Goal: Task Accomplishment & Management: Manage account settings

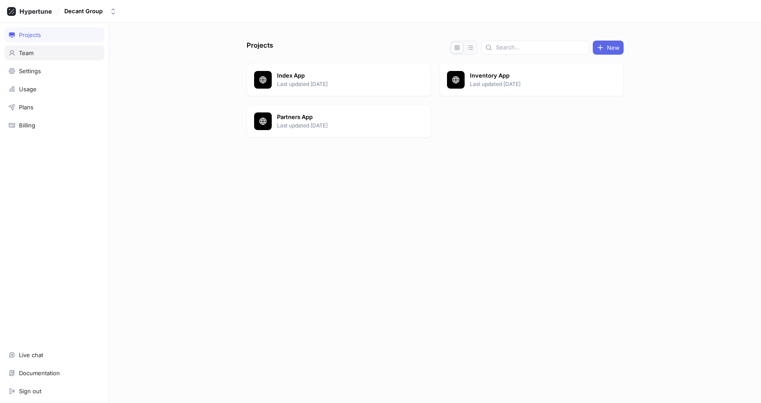
click at [47, 50] on div "Team" at bounding box center [54, 52] width 92 height 7
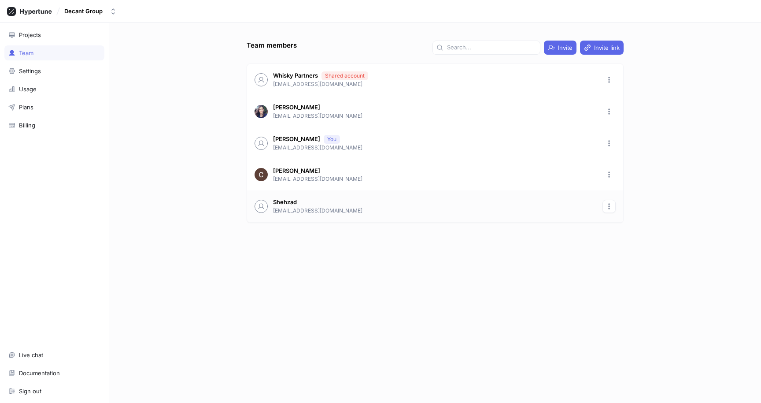
click at [605, 205] on button "button" at bounding box center [609, 206] width 13 height 13
click at [622, 239] on p "Remove" at bounding box center [629, 239] width 22 height 9
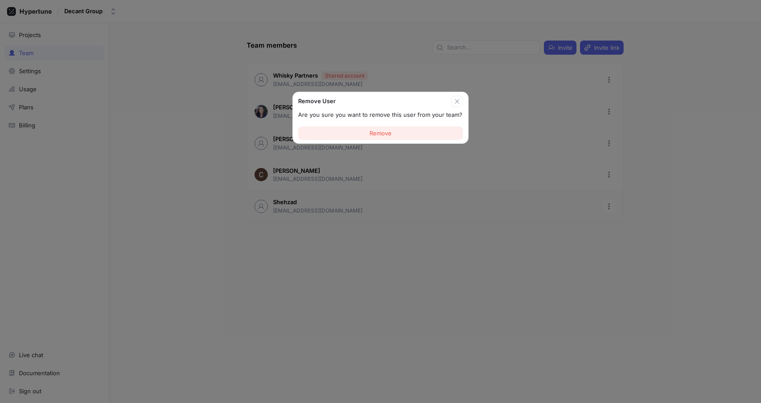
click at [404, 134] on button "Remove" at bounding box center [380, 132] width 165 height 13
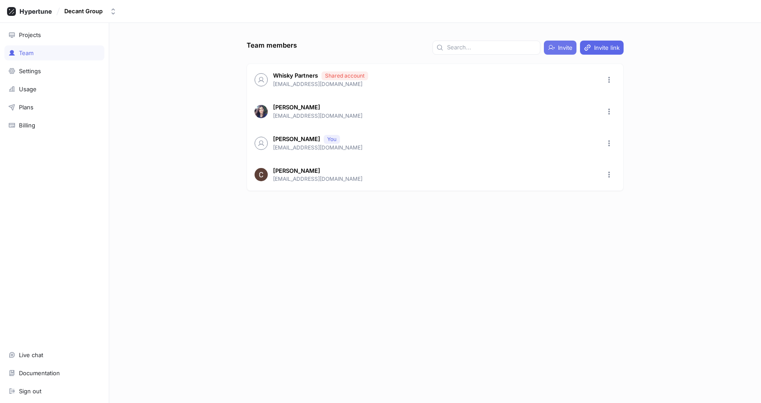
click at [563, 50] on span "Invite" at bounding box center [565, 47] width 15 height 5
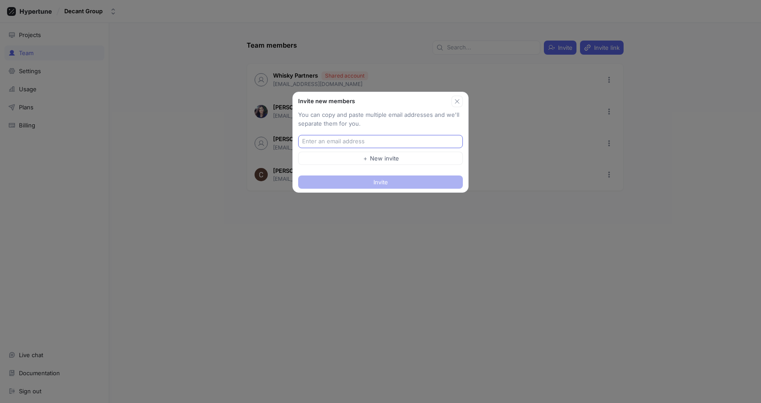
click at [335, 145] on input "text" at bounding box center [381, 141] width 159 height 9
type input "tlazarov@decantgroup.com"
click at [374, 164] on button "＋ New invite" at bounding box center [380, 158] width 165 height 13
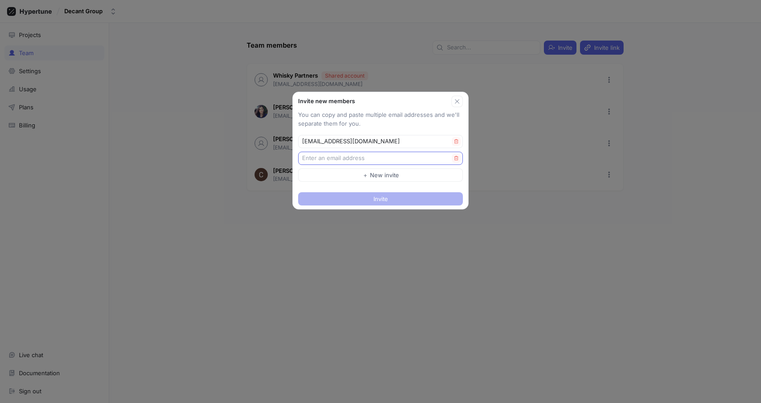
click at [355, 160] on input "text" at bounding box center [377, 158] width 150 height 9
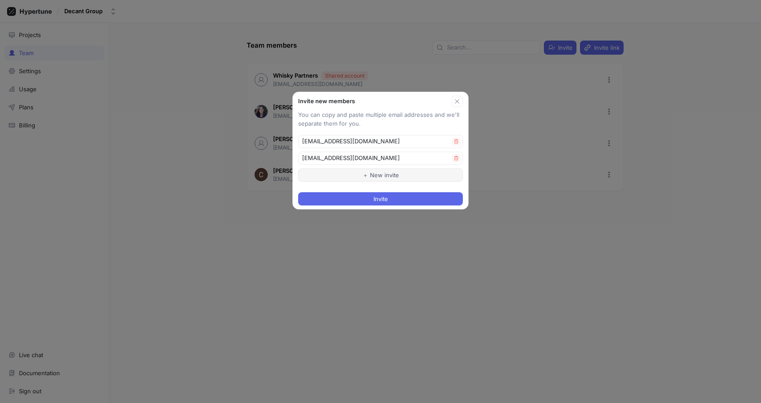
type input "mlazarova@decantgroup.com"
click at [352, 172] on button "＋ New invite" at bounding box center [380, 174] width 165 height 13
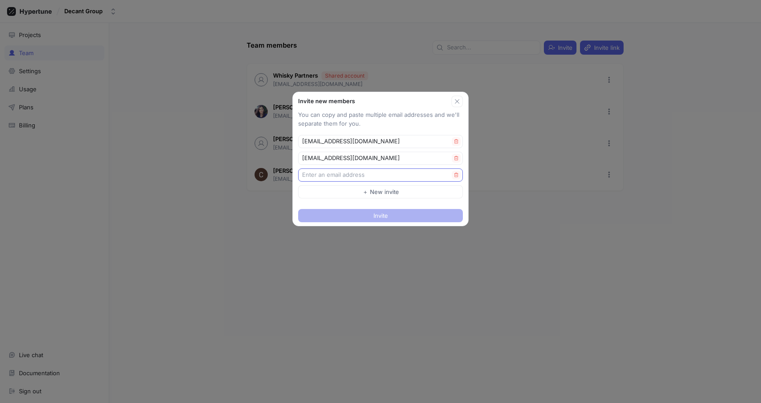
click at [348, 173] on input "text" at bounding box center [377, 174] width 150 height 9
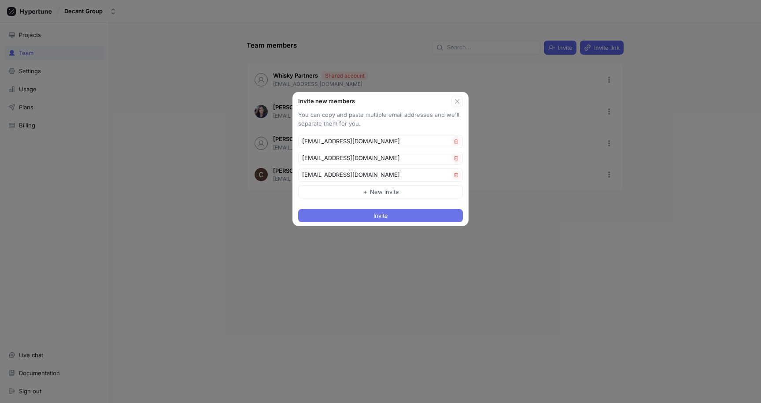
type input "cbone@decantgroup.com"
click at [378, 214] on span "Invite" at bounding box center [381, 215] width 15 height 5
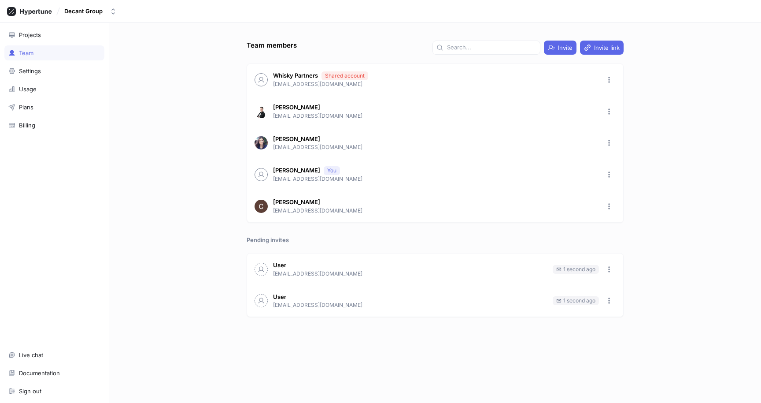
click at [217, 261] on div "Team members Invite Invite link Whisky Partners Shared account engineering@whis…" at bounding box center [435, 213] width 652 height 380
click at [610, 112] on icon "button" at bounding box center [609, 111] width 7 height 7
click at [535, 109] on div "Tsvetomir Lazarov tlazarov@decantgroup.com" at bounding box center [435, 112] width 376 height 32
click at [351, 77] on div "Shared account" at bounding box center [345, 76] width 40 height 8
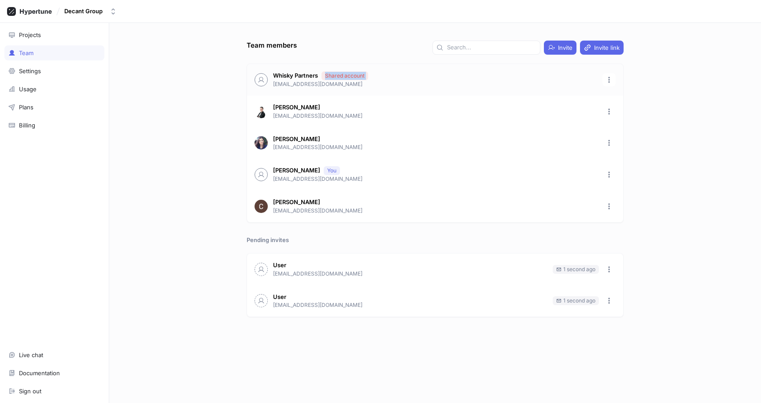
click at [351, 77] on div "Shared account" at bounding box center [345, 76] width 40 height 8
click at [380, 101] on div "Tsvetomir Lazarov tlazarov@decantgroup.com" at bounding box center [435, 112] width 376 height 32
click at [611, 143] on icon "button" at bounding box center [609, 142] width 7 height 7
click at [615, 177] on icon at bounding box center [611, 175] width 7 height 7
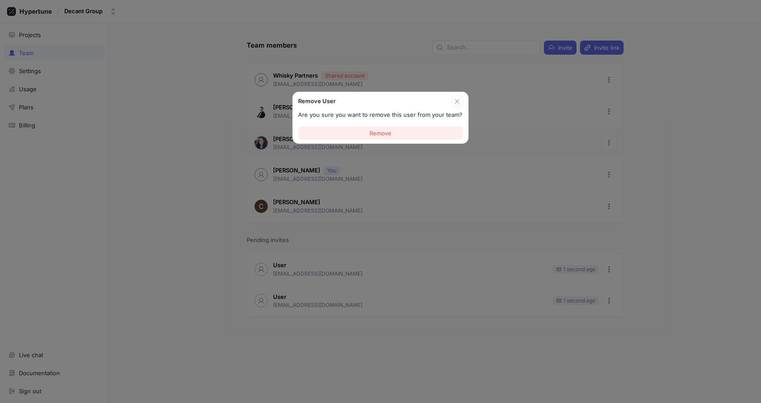
click at [405, 137] on button "Remove" at bounding box center [380, 132] width 165 height 13
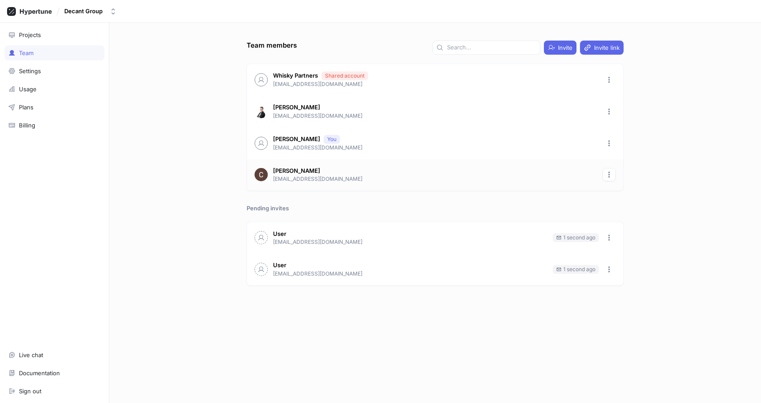
click at [611, 173] on icon "button" at bounding box center [609, 174] width 7 height 7
click at [618, 210] on p "Remove" at bounding box center [629, 207] width 22 height 9
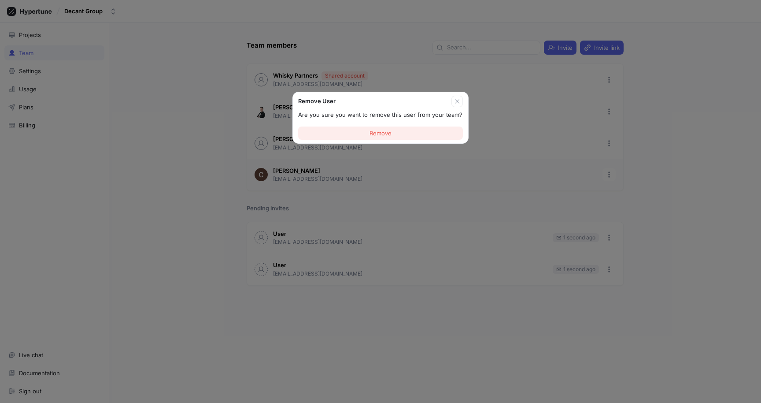
click at [423, 139] on button "Remove" at bounding box center [380, 132] width 165 height 13
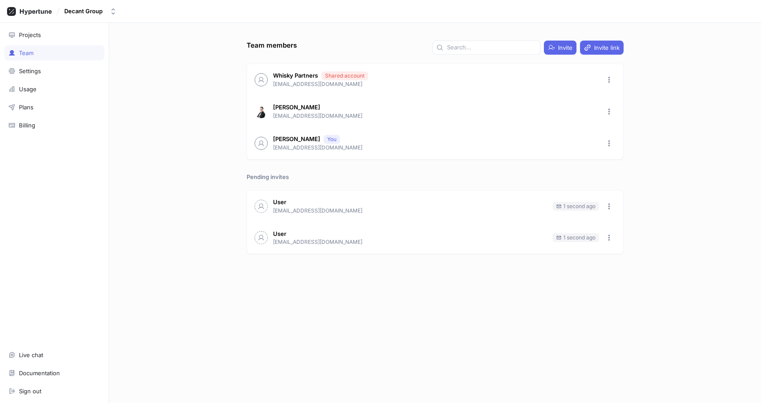
click at [163, 264] on div "Team members Invite Invite link Whisky Partners Shared account engineering@whis…" at bounding box center [435, 213] width 652 height 380
click at [169, 245] on div "Team members Invite Invite link Whisky Partners Shared account engineering@whis…" at bounding box center [435, 213] width 652 height 380
click at [76, 391] on div "Sign out" at bounding box center [54, 390] width 92 height 7
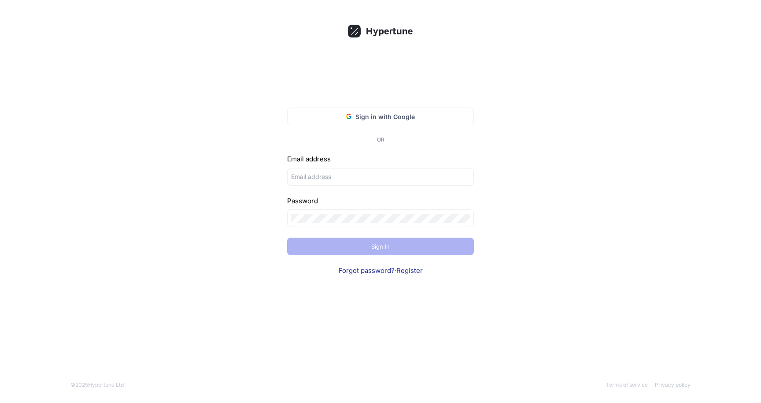
click at [242, 210] on div "Sign in with Google OR Email address Password Sign In Forgot password? · Regist…" at bounding box center [380, 201] width 761 height 403
click at [548, 256] on div "Sign in with Google OR Email address Password Sign In Forgot password? · Regist…" at bounding box center [380, 201] width 761 height 403
click at [415, 272] on link "Register" at bounding box center [410, 270] width 26 height 8
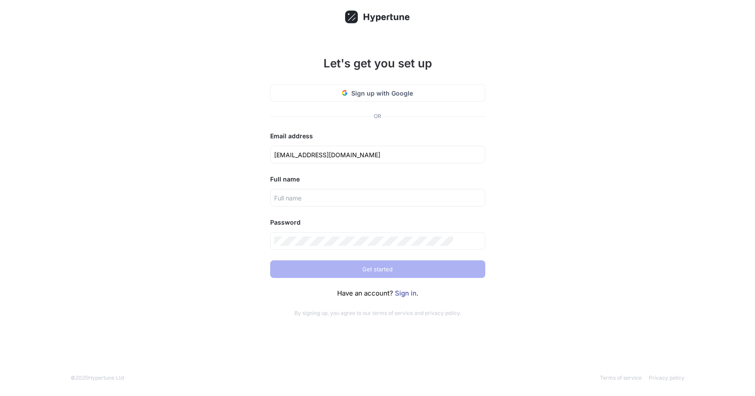
type input "tlazarov@decantgroup.com"
click at [226, 203] on div "Let's get you set up Sign up with Google OR Email address Full name Password Ge…" at bounding box center [377, 198] width 755 height 396
click at [411, 297] on link "Sign in" at bounding box center [406, 293] width 22 height 8
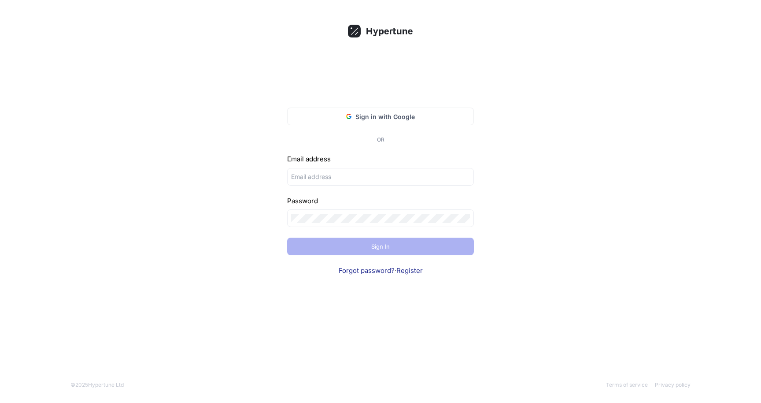
type input "tlazarov@decantgroup.dev"
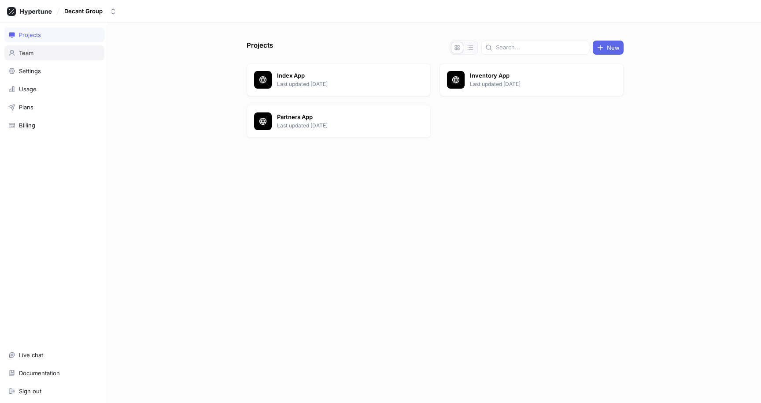
click at [32, 53] on div "Team" at bounding box center [26, 52] width 15 height 7
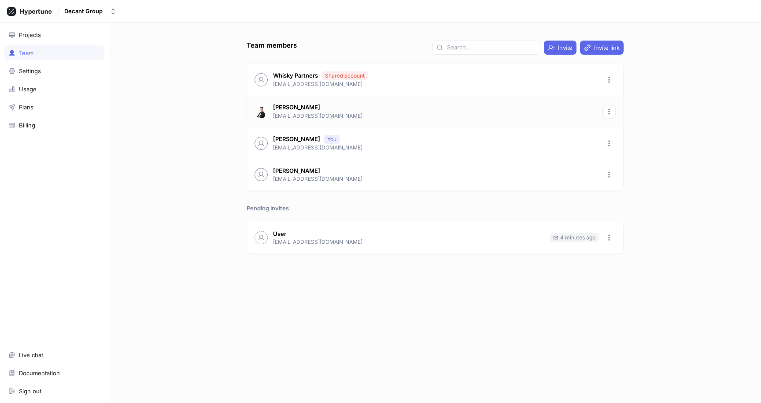
click at [609, 110] on icon "button" at bounding box center [609, 111] width 7 height 7
click at [510, 113] on div "Tsvetomir Lazarov tlazarov@decantgroup.com" at bounding box center [435, 112] width 376 height 32
click at [36, 395] on div "Sign out" at bounding box center [54, 390] width 100 height 15
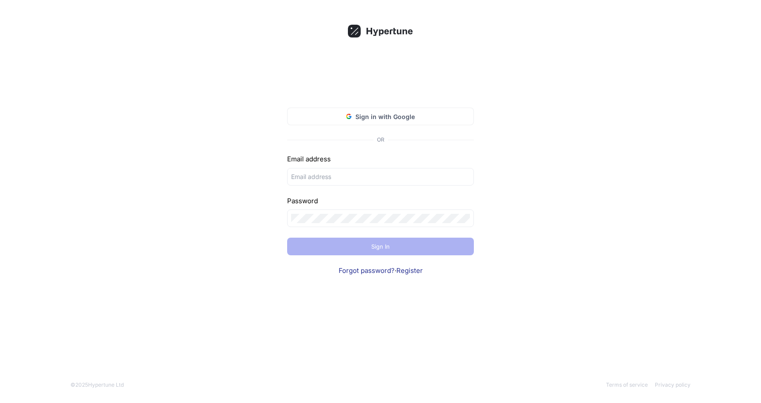
type input "l"
type input "tlazarov@decantgroup.com"
click at [195, 200] on div "Sign in with Google OR Email address tlazarov@decantgroup.com Password Sign In …" at bounding box center [380, 201] width 761 height 403
click at [304, 212] on div at bounding box center [380, 218] width 187 height 18
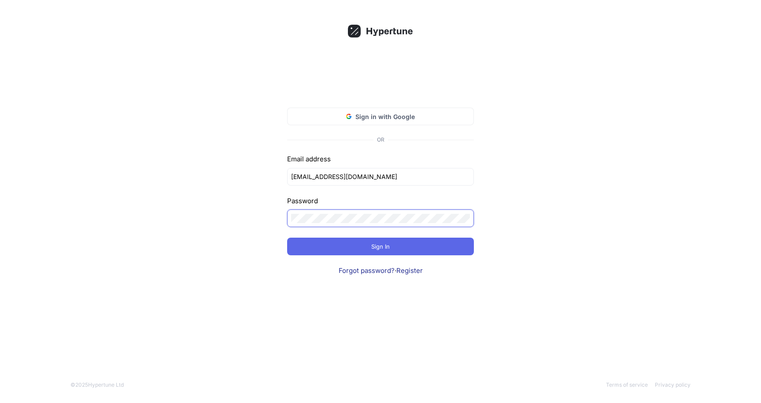
click input "submit" at bounding box center [0, 0] width 0 height 0
drag, startPoint x: 523, startPoint y: 247, endPoint x: 469, endPoint y: 269, distance: 58.1
click at [523, 247] on div "Invalid credentials provided. Sign in with Google OR Email address tlazarov@dec…" at bounding box center [380, 201] width 761 height 403
click at [364, 270] on link "Forgot password?" at bounding box center [367, 270] width 56 height 8
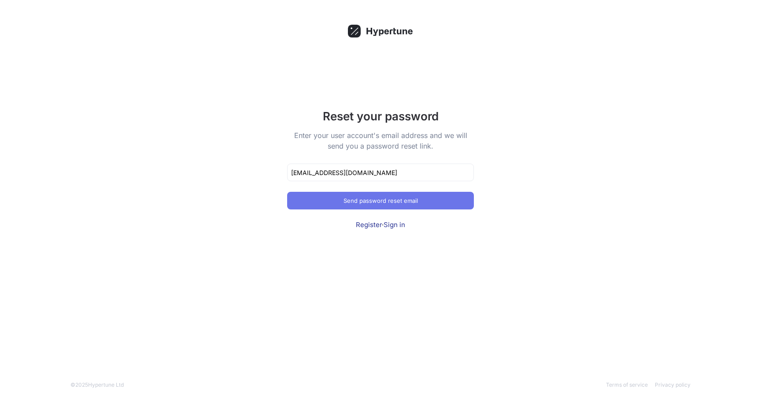
click at [367, 199] on span "Send password reset email" at bounding box center [381, 200] width 74 height 5
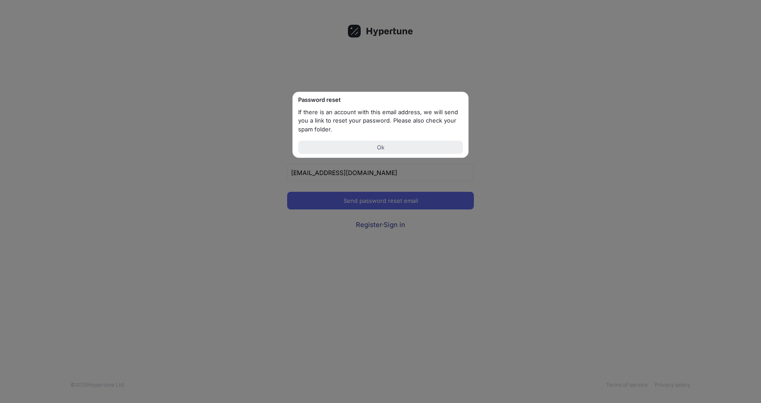
click at [359, 144] on button "Ok" at bounding box center [380, 147] width 165 height 13
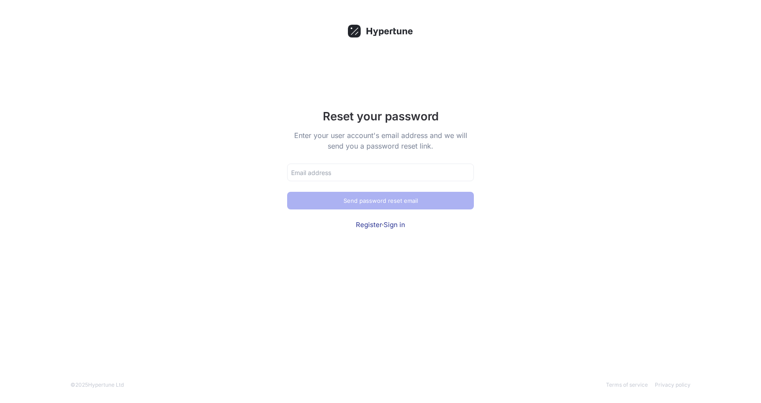
click at [559, 231] on div "Reset your password Enter your user account's email address and we will send yo…" at bounding box center [380, 201] width 761 height 403
click at [309, 172] on input "text" at bounding box center [380, 172] width 179 height 9
click at [230, 170] on div "Reset your password Enter your user account's email address and we will send yo…" at bounding box center [380, 201] width 761 height 403
click at [376, 163] on form "Reset your password Enter your user account's email address and we will send yo…" at bounding box center [380, 168] width 187 height 122
click at [565, 168] on div "Reset your password Enter your user account's email address and we will send yo…" at bounding box center [380, 201] width 761 height 403
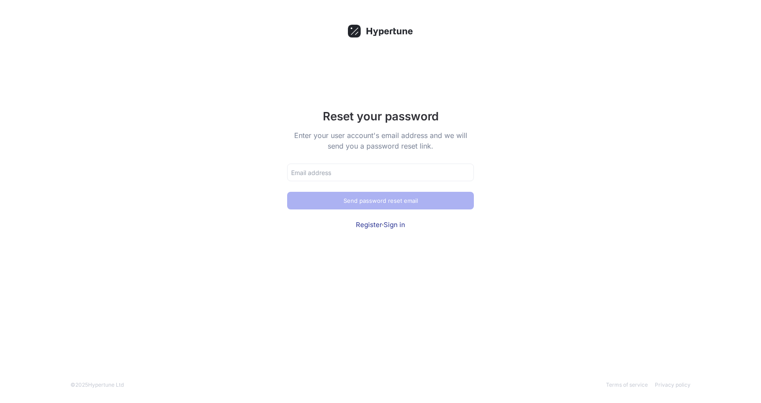
click at [102, 147] on div "Reset your password Enter your user account's email address and we will send yo…" at bounding box center [380, 201] width 761 height 403
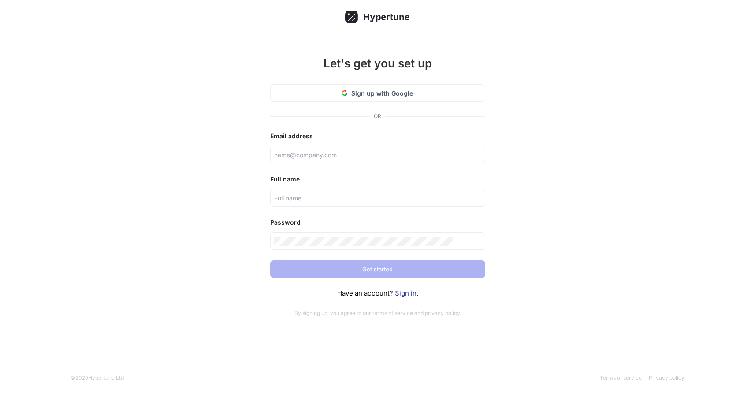
click at [250, 213] on div "Let's get you set up Sign up with Google OR Email address Full name Password Ge…" at bounding box center [377, 198] width 755 height 396
click at [411, 297] on link "Sign in" at bounding box center [406, 293] width 22 height 8
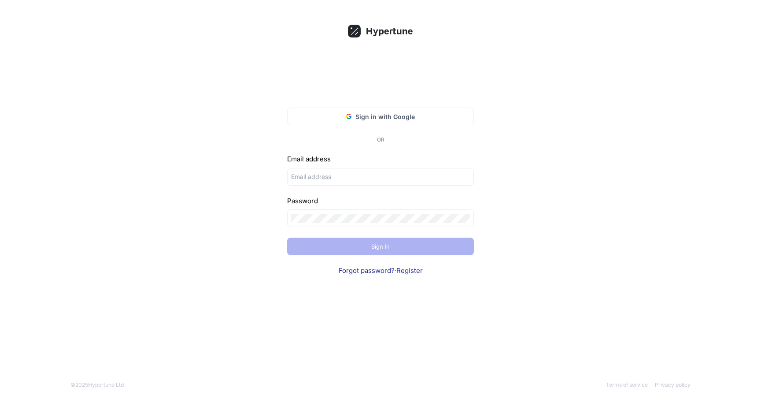
type input "tlazarov@decantgroup.com"
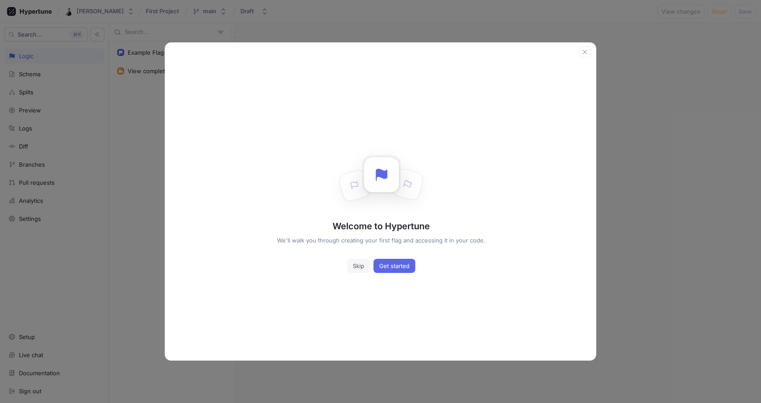
click at [358, 266] on span "Skip" at bounding box center [358, 265] width 11 height 5
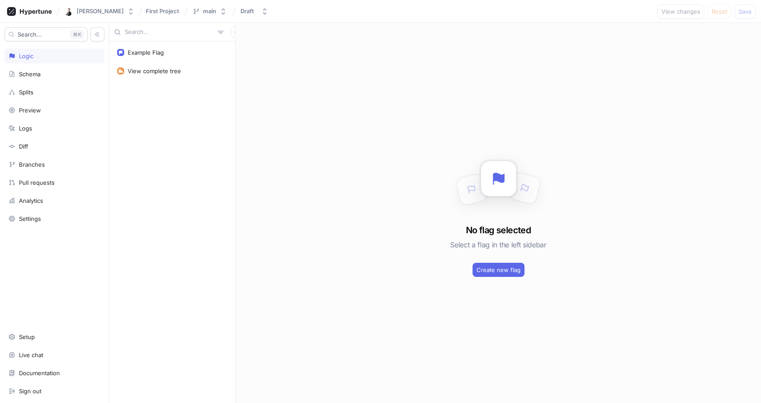
click at [205, 156] on div "Example Flag View complete tree" at bounding box center [172, 221] width 126 height 361
click at [129, 9] on button "Tsvetomir Lazarov" at bounding box center [99, 12] width 77 height 16
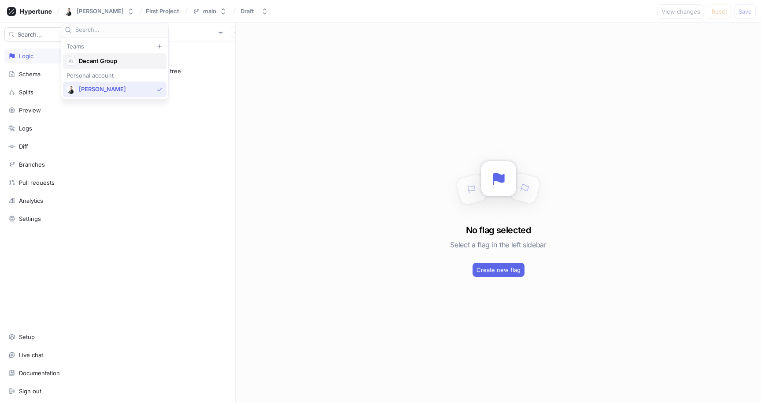
click at [100, 63] on span "Decant Group" at bounding box center [119, 60] width 80 height 7
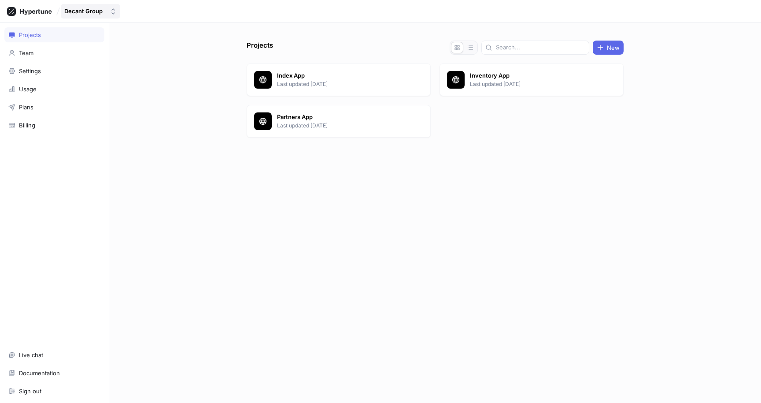
click at [111, 6] on button "Decant Group" at bounding box center [90, 11] width 59 height 15
click at [191, 153] on div "Projects New Index App Last updated 2 days ago Inventory App Last updated 13 da…" at bounding box center [435, 213] width 652 height 380
click at [189, 265] on div "Projects New Index App Last updated 2 days ago Inventory App Last updated 13 da…" at bounding box center [435, 213] width 652 height 380
click at [46, 8] on icon at bounding box center [29, 11] width 45 height 9
click at [48, 49] on div "Team" at bounding box center [54, 52] width 92 height 7
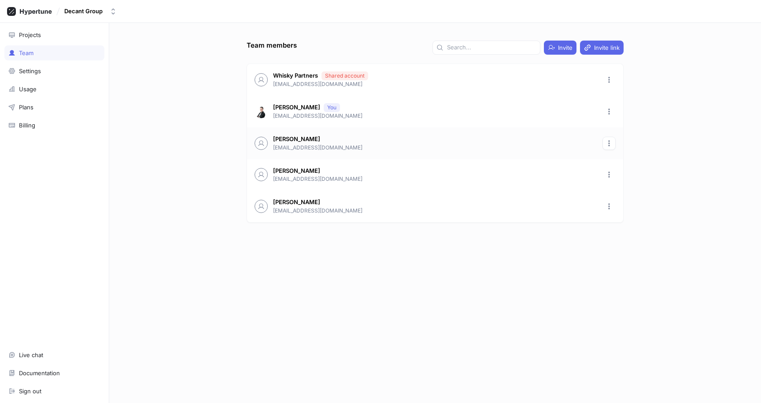
click at [609, 145] on icon "button" at bounding box center [609, 143] width 2 height 6
click at [629, 176] on p "Remove" at bounding box center [629, 176] width 22 height 9
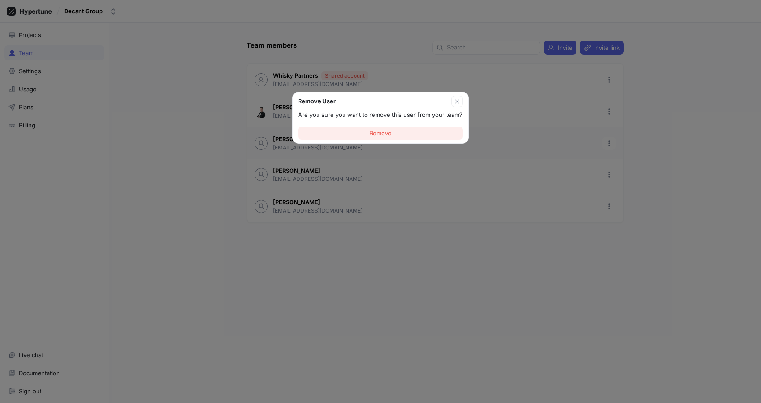
click at [399, 130] on button "Remove" at bounding box center [380, 132] width 165 height 13
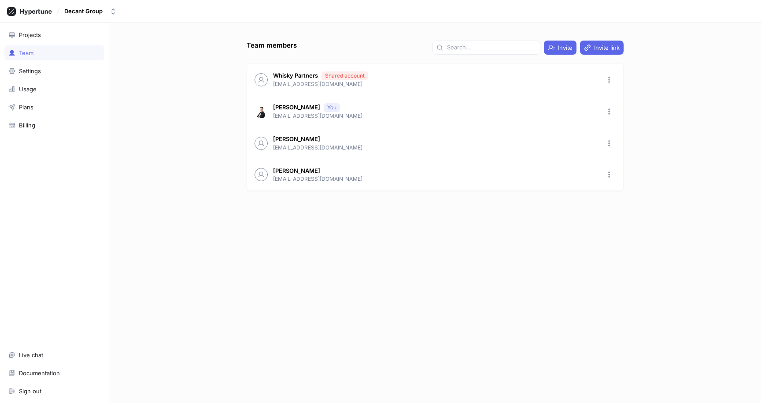
click at [203, 157] on div "Team members Invite Invite link Whisky Partners Shared account engineering@whis…" at bounding box center [435, 213] width 652 height 380
click at [437, 152] on div "Charlotte Bone cbone@decantgroup.com" at bounding box center [435, 143] width 376 height 32
click at [431, 294] on div "Team members Invite Invite link Whisky Partners Shared account engineering@whis…" at bounding box center [435, 222] width 384 height 362
